Goal: Task Accomplishment & Management: Use online tool/utility

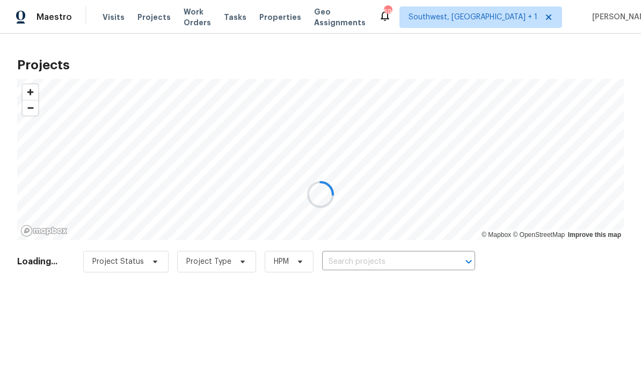
click at [390, 269] on div at bounding box center [320, 194] width 641 height 389
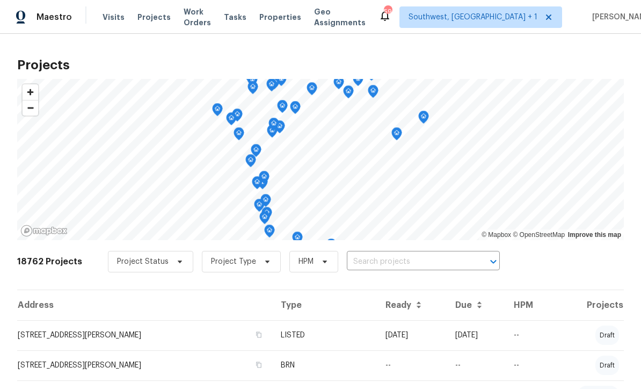
click at [384, 267] on input "text" at bounding box center [408, 261] width 123 height 17
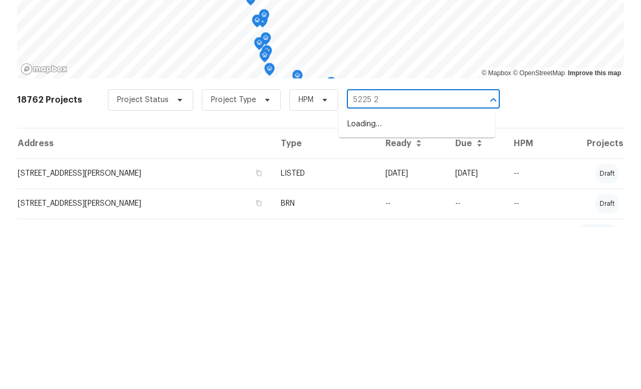
type input "5225 20"
click at [423, 277] on li "[STREET_ADDRESS]" at bounding box center [417, 286] width 156 height 18
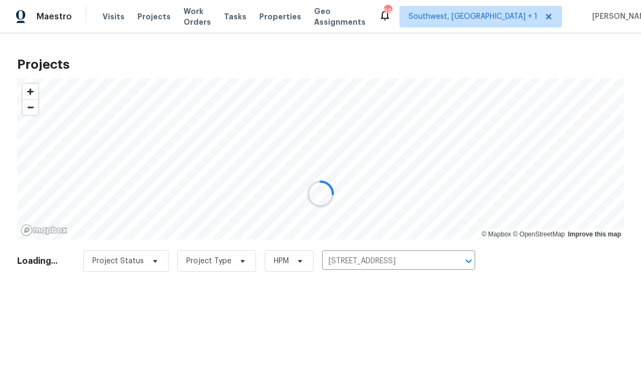
scroll to position [1, 0]
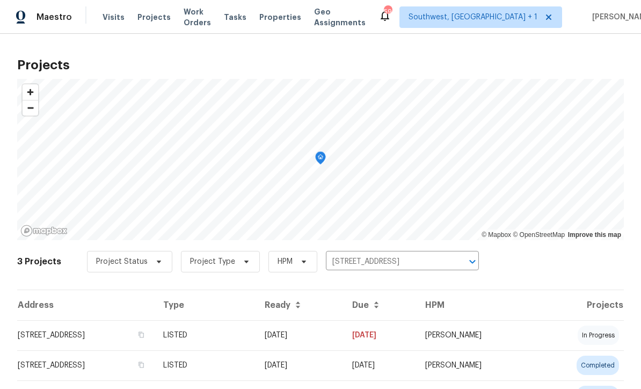
click at [343, 339] on td "[DATE]" at bounding box center [299, 335] width 87 height 30
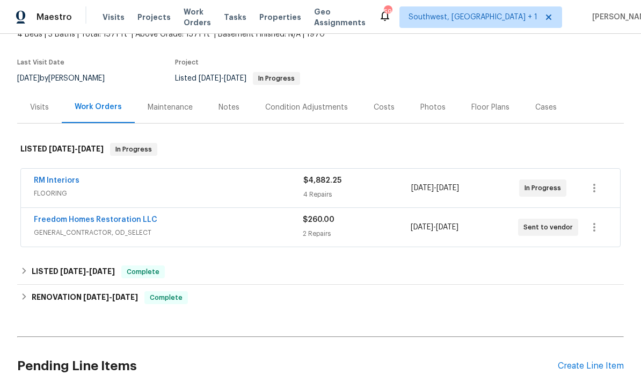
scroll to position [78, 0]
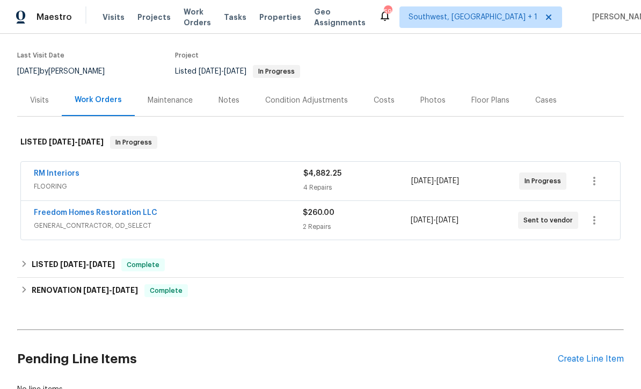
click at [56, 174] on link "RM Interiors" at bounding box center [57, 174] width 46 height 8
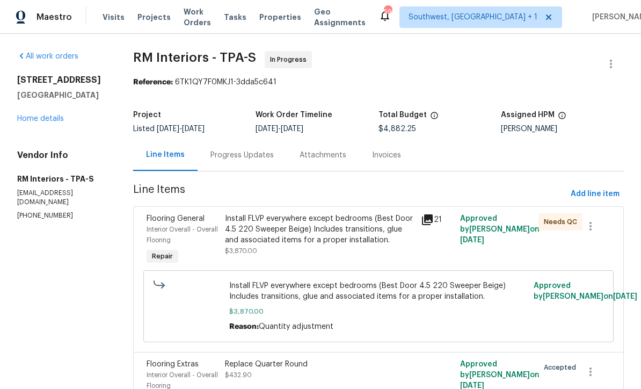
click at [215, 160] on div "Progress Updates" at bounding box center [241, 155] width 63 height 11
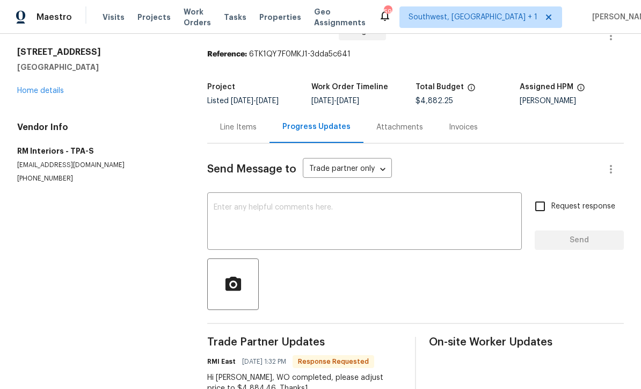
scroll to position [35, 0]
click at [33, 87] on link "Home details" at bounding box center [40, 91] width 47 height 8
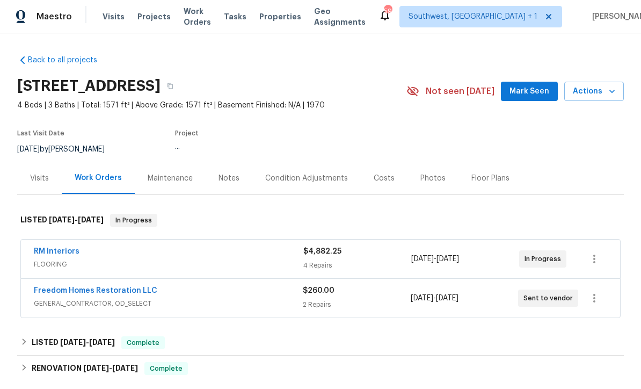
click at [43, 248] on link "RM Interiors" at bounding box center [57, 252] width 46 height 8
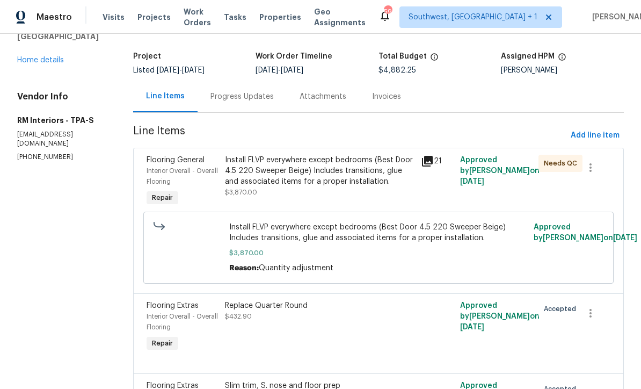
scroll to position [53, 0]
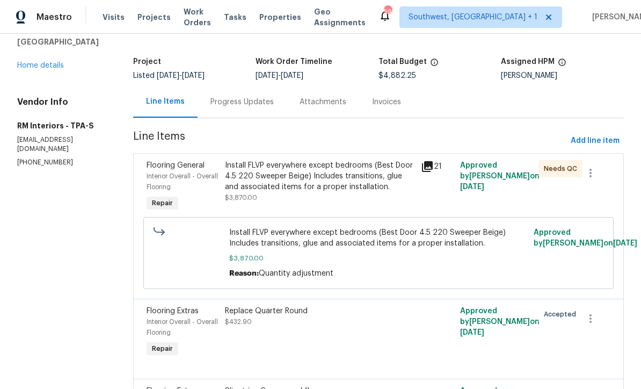
click at [25, 85] on div "All work orders [STREET_ADDRESS] Home details Vendor Info RM Interiors - TPA-S …" at bounding box center [62, 82] width 90 height 169
click at [32, 69] on link "Home details" at bounding box center [40, 66] width 47 height 8
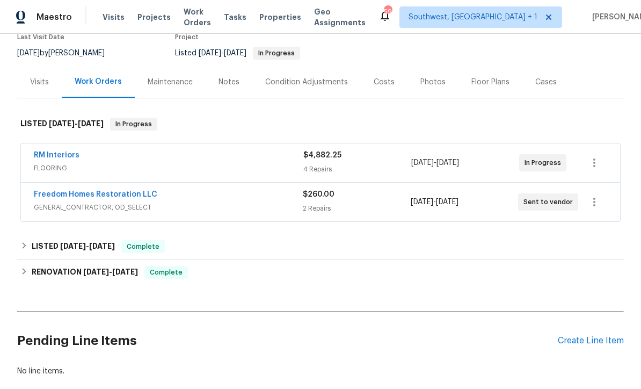
scroll to position [99, 0]
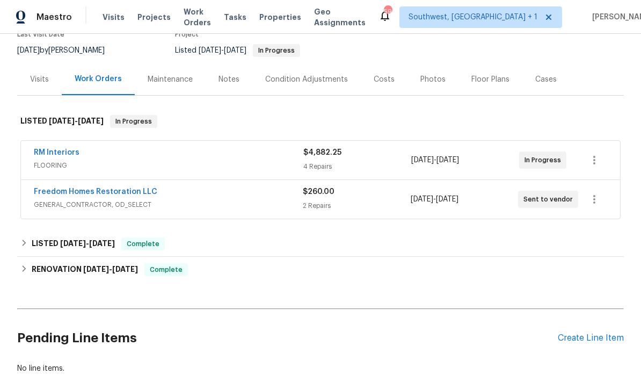
click at [39, 156] on link "RM Interiors" at bounding box center [57, 153] width 46 height 8
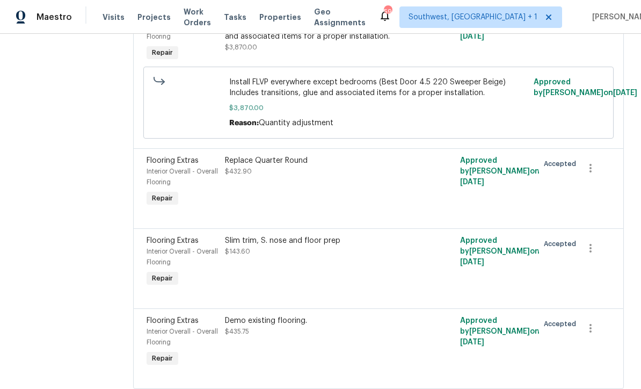
scroll to position [203, 0]
click at [368, 282] on div "Slim trim, S. nose and floor prep $143.60" at bounding box center [320, 262] width 196 height 60
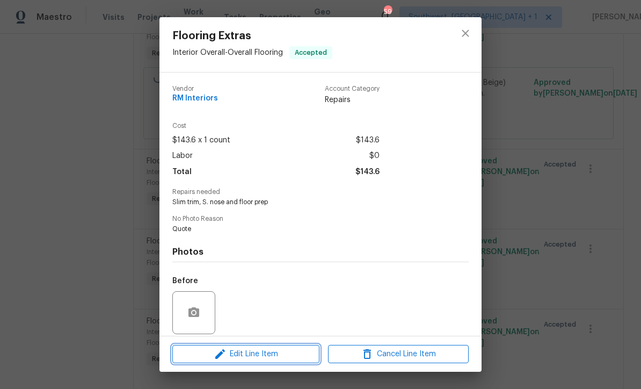
click at [246, 349] on span "Edit Line Item" at bounding box center [245, 353] width 141 height 13
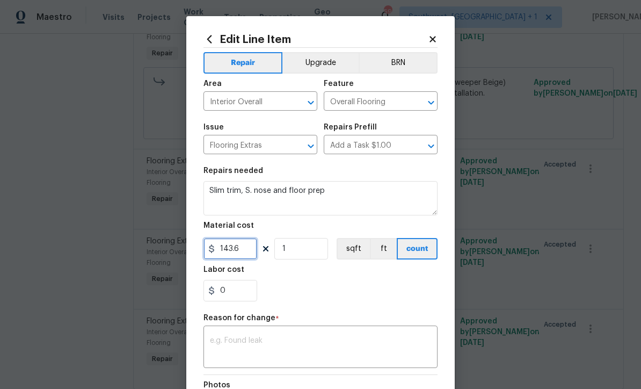
click at [243, 253] on input "143.6" at bounding box center [230, 248] width 54 height 21
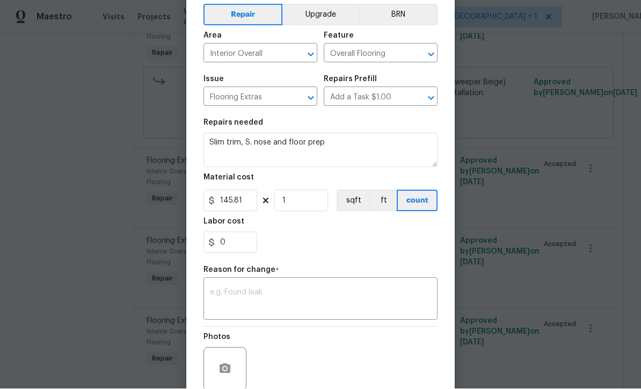
scroll to position [52, 0]
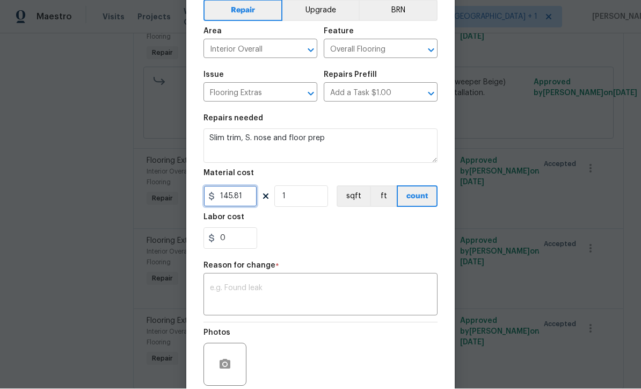
type input "145.81"
click at [232, 297] on textarea at bounding box center [320, 295] width 221 height 23
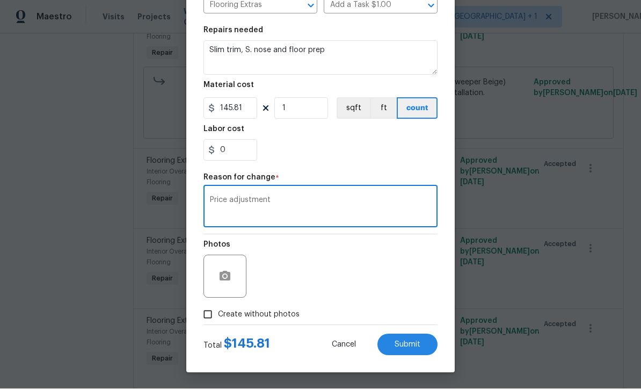
scroll to position [142, 0]
type textarea "Price adjustment"
click at [419, 352] on button "Submit" at bounding box center [407, 344] width 60 height 21
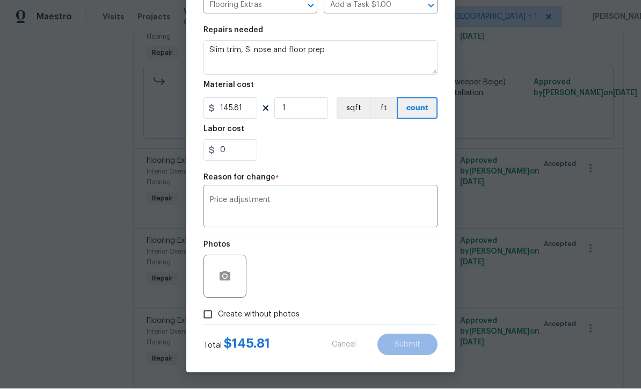
type input "143.6"
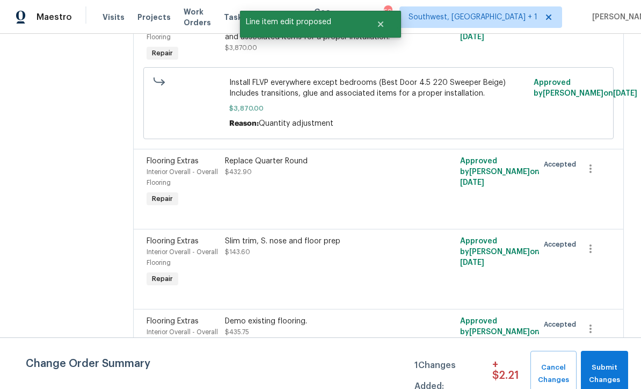
scroll to position [0, 0]
click at [609, 370] on span "Submit Changes" at bounding box center [604, 373] width 36 height 25
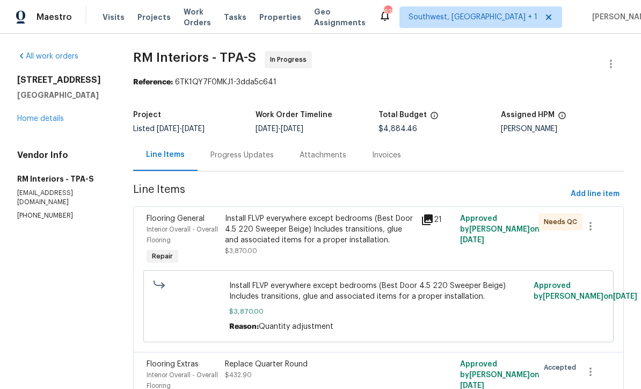
click at [142, 20] on span "Projects" at bounding box center [153, 17] width 33 height 11
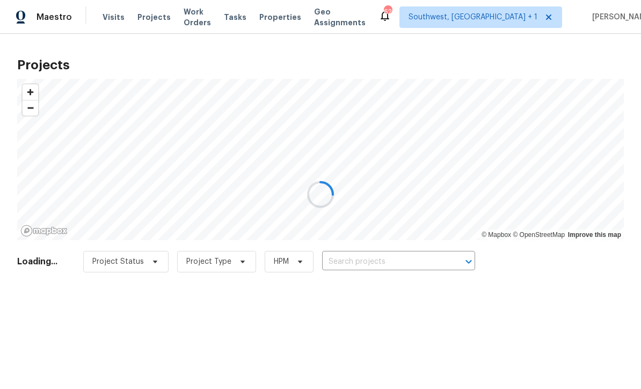
click at [341, 265] on div at bounding box center [320, 194] width 641 height 389
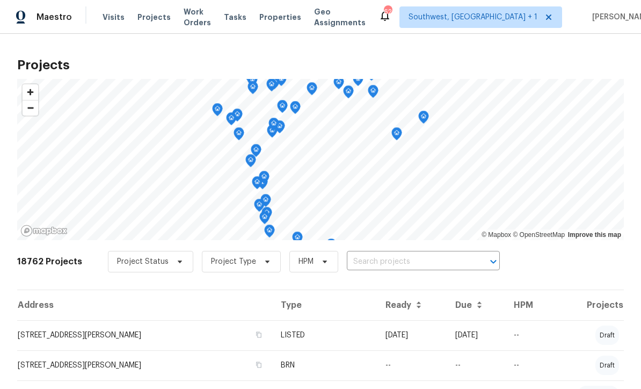
click at [355, 270] on input "text" at bounding box center [408, 261] width 123 height 17
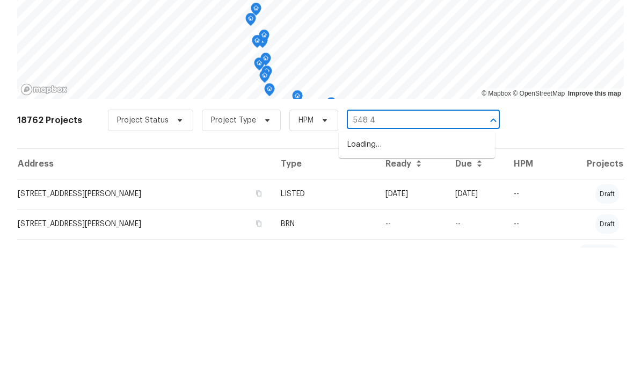
type input "548 47"
click at [362, 277] on li "548 47th Ave N, Saint Petersburg, FL 33703" at bounding box center [417, 286] width 156 height 18
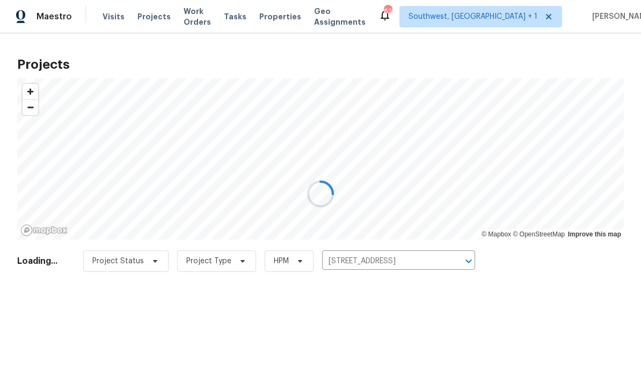
scroll to position [1, 0]
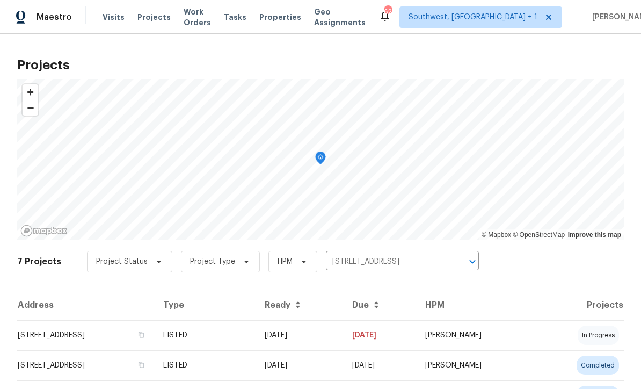
click at [155, 337] on td "548 47th Ave N, Saint Petersburg, FL 33703" at bounding box center [85, 335] width 137 height 30
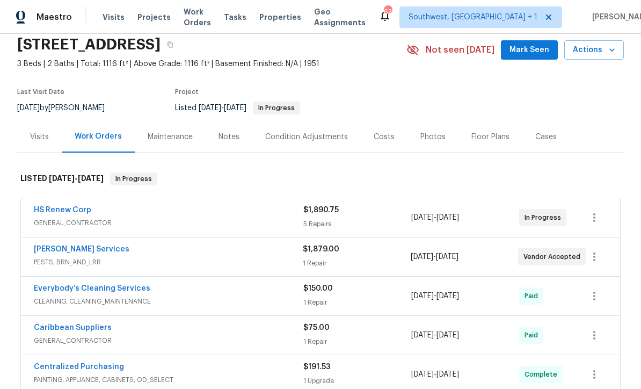
scroll to position [48, 0]
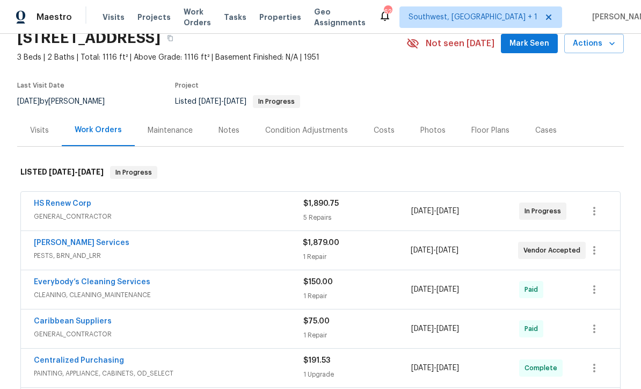
click at [40, 245] on link "[PERSON_NAME] Services" at bounding box center [82, 243] width 96 height 8
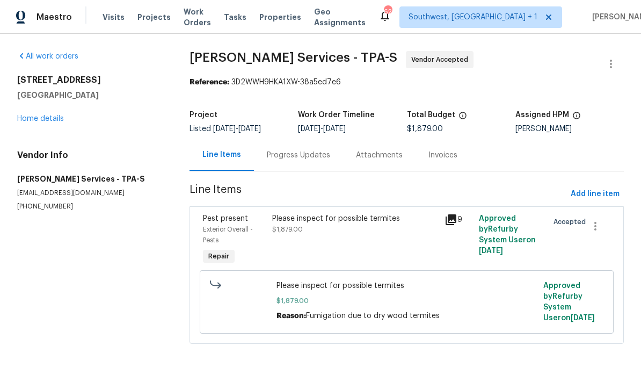
click at [298, 163] on div "Progress Updates" at bounding box center [298, 155] width 89 height 32
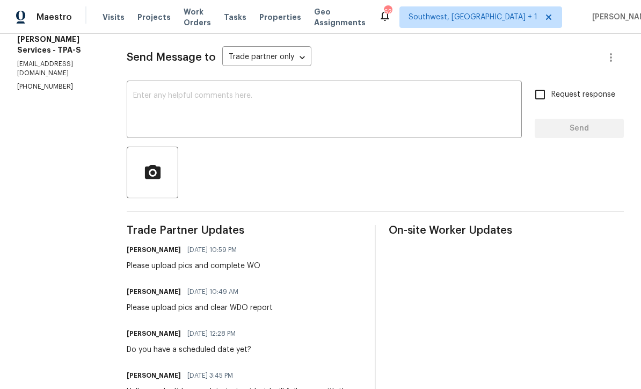
scroll to position [127, 0]
